Goal: Register for event/course

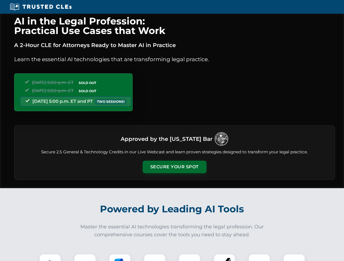
click at [174, 167] on button "Secure Your Spot" at bounding box center [175, 167] width 64 height 13
click at [50, 258] on img at bounding box center [50, 265] width 16 height 16
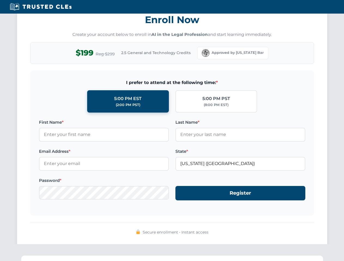
scroll to position [534, 0]
